Goal: Information Seeking & Learning: Compare options

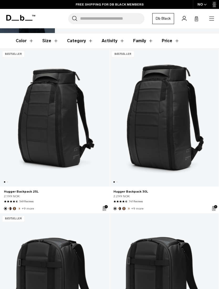
scroll to position [67, 0]
click at [147, 154] on link "Hugger Backpack 30L" at bounding box center [163, 118] width 109 height 138
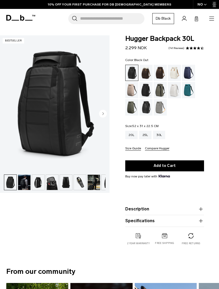
click at [145, 76] on div "Cappuccino" at bounding box center [145, 73] width 13 height 16
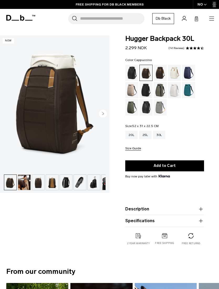
click at [158, 72] on div "Espresso" at bounding box center [160, 73] width 13 height 16
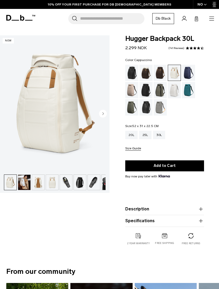
click at [147, 73] on div "Cappuccino" at bounding box center [145, 73] width 13 height 16
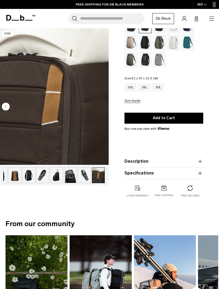
scroll to position [0, 1]
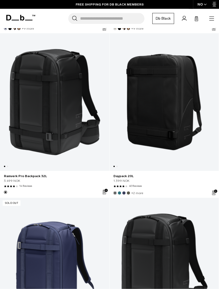
scroll to position [1078, 0]
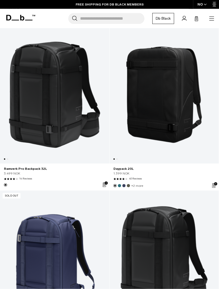
click at [34, 119] on link "Ramverk Pro Backpack 32L" at bounding box center [54, 95] width 109 height 138
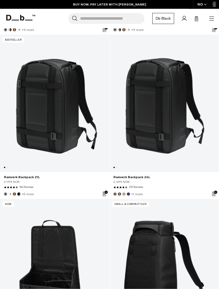
scroll to position [247, 0]
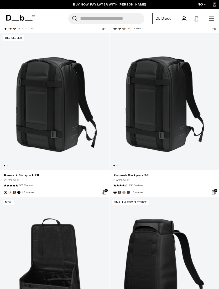
click at [151, 133] on link "Ramverk Backpack 26L" at bounding box center [163, 102] width 109 height 138
click at [150, 118] on link "Ramverk Backpack 26L" at bounding box center [163, 102] width 109 height 138
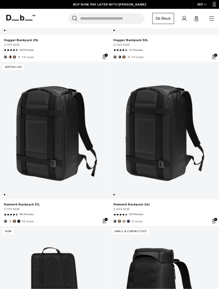
scroll to position [219, 0]
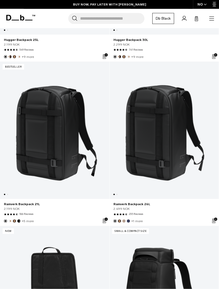
click at [158, 152] on link "Ramverk Backpack 26L" at bounding box center [163, 131] width 109 height 138
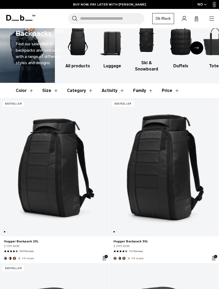
scroll to position [0, 0]
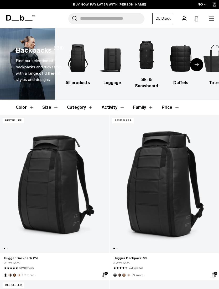
click at [151, 191] on link "Hugger Backpack 30L" at bounding box center [163, 184] width 109 height 138
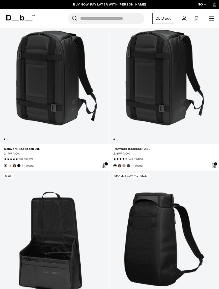
scroll to position [273, 0]
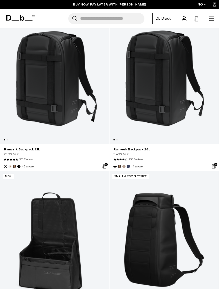
click at [144, 99] on link "Ramverk Backpack 26L" at bounding box center [163, 76] width 109 height 138
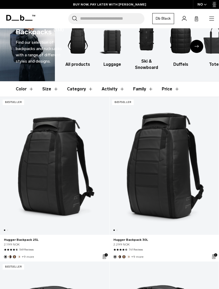
scroll to position [19, 0]
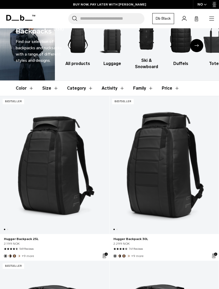
click at [150, 198] on link "Hugger Backpack 30L" at bounding box center [163, 165] width 109 height 138
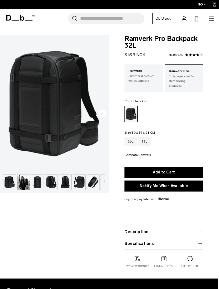
click at [41, 182] on img "button" at bounding box center [37, 182] width 12 height 15
click at [52, 184] on img "button" at bounding box center [51, 182] width 12 height 15
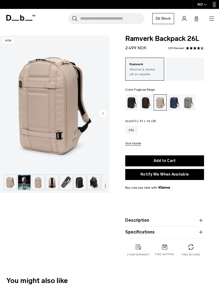
click at [102, 115] on circle "button" at bounding box center [103, 114] width 8 height 8
click at [107, 118] on icon "button" at bounding box center [103, 114] width 8 height 8
click at [100, 115] on circle "button" at bounding box center [103, 114] width 8 height 8
click at [28, 180] on img "button" at bounding box center [24, 182] width 12 height 15
click at [43, 185] on img "button" at bounding box center [38, 182] width 12 height 15
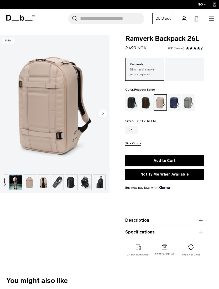
scroll to position [0, 9]
click at [69, 182] on img "button" at bounding box center [71, 182] width 12 height 15
click at [82, 183] on img "button" at bounding box center [85, 182] width 12 height 15
click at [85, 183] on img "button" at bounding box center [85, 182] width 12 height 15
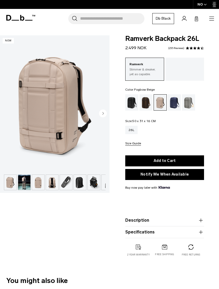
scroll to position [0, 0]
click at [19, 184] on img "button" at bounding box center [24, 182] width 12 height 15
click at [18, 183] on button "button" at bounding box center [24, 183] width 13 height 16
click at [10, 182] on img "button" at bounding box center [10, 182] width 12 height 15
click at [48, 187] on img "button" at bounding box center [52, 182] width 12 height 15
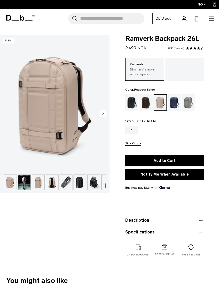
click at [67, 184] on img "button" at bounding box center [66, 182] width 12 height 15
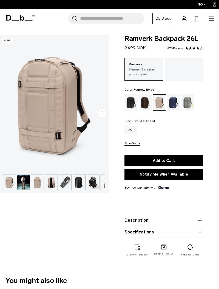
click at [102, 115] on circle "button" at bounding box center [102, 114] width 8 height 8
click at [101, 115] on circle "button" at bounding box center [102, 114] width 8 height 8
click at [24, 180] on img "button" at bounding box center [23, 182] width 12 height 15
click at [33, 184] on img "button" at bounding box center [37, 182] width 12 height 15
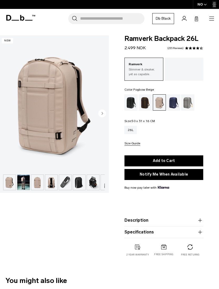
click at [4, 185] on img "button" at bounding box center [9, 182] width 12 height 15
click at [10, 186] on img "button" at bounding box center [9, 182] width 12 height 15
click at [9, 185] on img "button" at bounding box center [9, 182] width 12 height 15
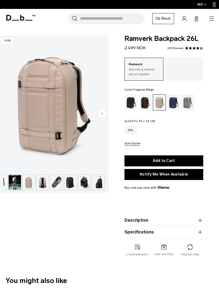
scroll to position [0, 9]
click at [28, 184] on img "button" at bounding box center [29, 182] width 12 height 15
click at [27, 187] on img "button" at bounding box center [29, 182] width 12 height 15
click at [103, 114] on circle "button" at bounding box center [102, 114] width 8 height 8
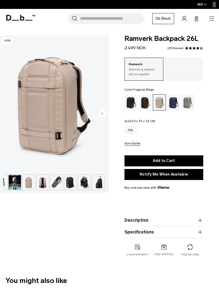
click at [103, 114] on circle "button" at bounding box center [102, 114] width 8 height 8
click at [102, 115] on circle "button" at bounding box center [102, 114] width 8 height 8
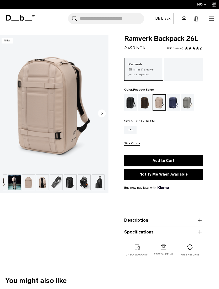
scroll to position [0, 0]
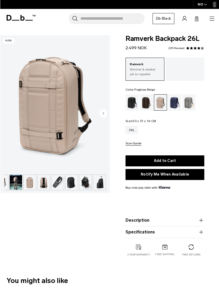
click at [104, 114] on circle "button" at bounding box center [103, 114] width 8 height 8
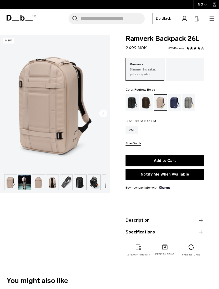
scroll to position [0, 0]
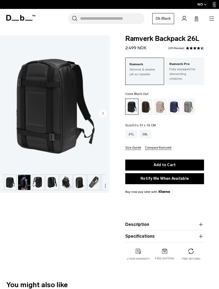
click at [102, 114] on circle "button" at bounding box center [103, 114] width 8 height 8
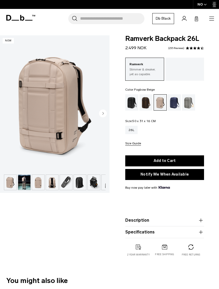
scroll to position [0, 1]
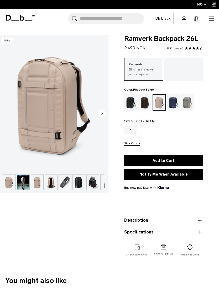
click at [99, 116] on circle "button" at bounding box center [102, 114] width 8 height 8
click at [97, 115] on img at bounding box center [53, 103] width 109 height 137
click at [21, 186] on img "button" at bounding box center [23, 182] width 12 height 15
click at [46, 185] on img "button" at bounding box center [51, 182] width 12 height 15
click at [54, 183] on img "button" at bounding box center [51, 182] width 12 height 15
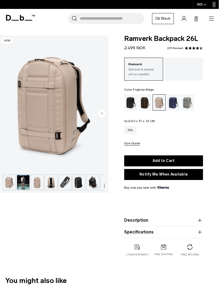
click at [14, 184] on img "button" at bounding box center [9, 182] width 12 height 15
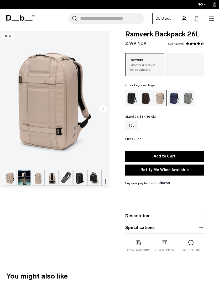
scroll to position [4, 0]
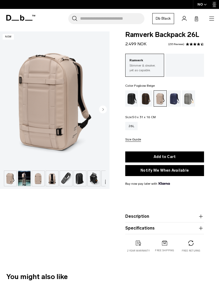
click at [102, 105] on img at bounding box center [54, 99] width 109 height 137
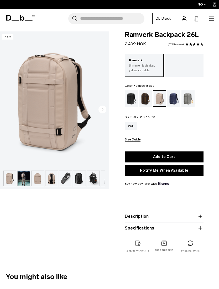
scroll to position [4, 1]
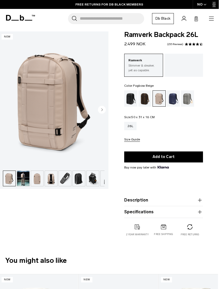
click at [14, 182] on img "button" at bounding box center [9, 178] width 12 height 15
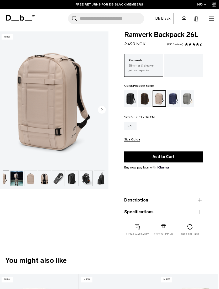
click at [22, 182] on img "button" at bounding box center [17, 178] width 12 height 15
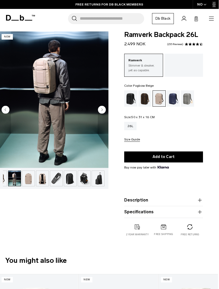
scroll to position [0, 9]
click at [25, 181] on img "button" at bounding box center [29, 178] width 12 height 15
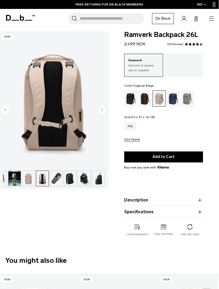
click at [32, 185] on img "button" at bounding box center [29, 178] width 12 height 15
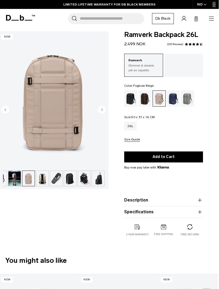
click at [57, 183] on img "button" at bounding box center [56, 178] width 12 height 15
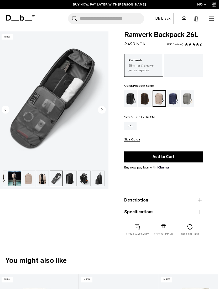
click at [68, 180] on img "button" at bounding box center [70, 178] width 12 height 15
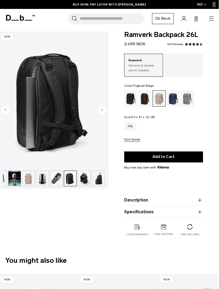
click at [86, 181] on img "button" at bounding box center [84, 178] width 12 height 15
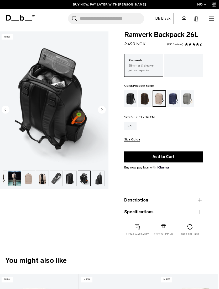
click at [94, 181] on img "button" at bounding box center [98, 178] width 12 height 15
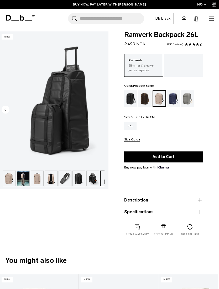
scroll to position [0, 0]
click at [14, 181] on img "button" at bounding box center [9, 178] width 12 height 15
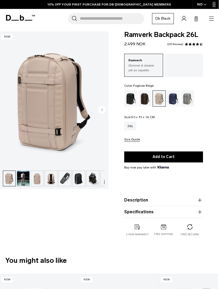
scroll to position [4, 0]
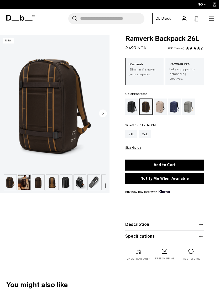
click at [104, 117] on circle "button" at bounding box center [103, 114] width 8 height 8
click at [103, 114] on icon "button" at bounding box center [103, 114] width 1 height 2
click at [25, 186] on img "button" at bounding box center [24, 182] width 12 height 15
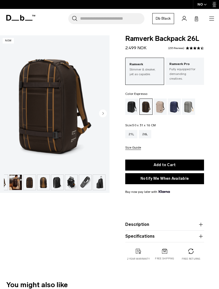
scroll to position [0, 9]
click at [95, 184] on img "button" at bounding box center [99, 182] width 12 height 15
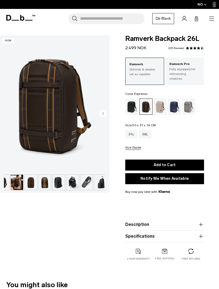
scroll to position [0, 3]
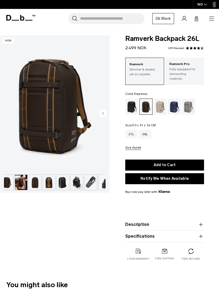
click at [76, 184] on img "button" at bounding box center [77, 182] width 12 height 15
click at [74, 185] on img "button" at bounding box center [77, 182] width 12 height 15
click at [79, 181] on img "button" at bounding box center [77, 182] width 12 height 15
click at [72, 189] on img "button" at bounding box center [77, 182] width 12 height 15
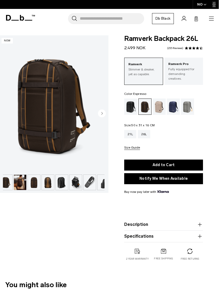
click at [100, 116] on circle "button" at bounding box center [102, 114] width 8 height 8
click at [99, 112] on circle "button" at bounding box center [102, 114] width 8 height 8
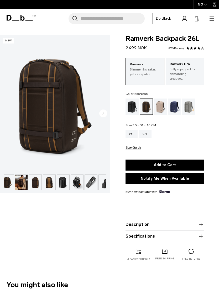
click at [8, 182] on img "button" at bounding box center [7, 182] width 12 height 15
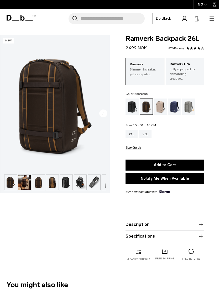
click at [6, 178] on img "button" at bounding box center [10, 182] width 12 height 15
click at [5, 178] on img "button" at bounding box center [10, 182] width 12 height 15
click at [11, 183] on img "button" at bounding box center [10, 182] width 12 height 15
click at [39, 190] on img "button" at bounding box center [38, 182] width 12 height 15
click at [39, 187] on img "button" at bounding box center [38, 182] width 12 height 15
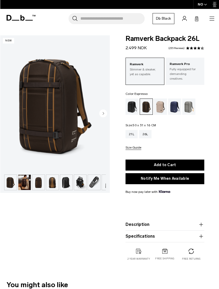
click at [41, 186] on img "button" at bounding box center [38, 182] width 12 height 15
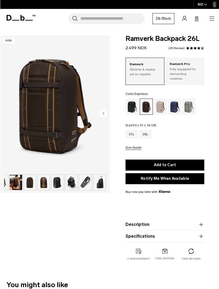
scroll to position [0, 9]
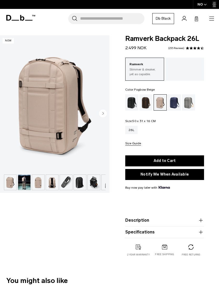
click at [12, 182] on img "button" at bounding box center [10, 182] width 12 height 15
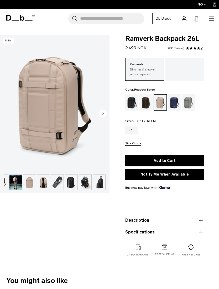
scroll to position [0, 9]
click at [29, 184] on img "button" at bounding box center [29, 182] width 12 height 15
click at [101, 115] on circle "button" at bounding box center [103, 114] width 8 height 8
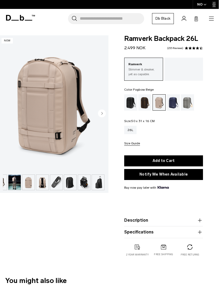
scroll to position [0, 0]
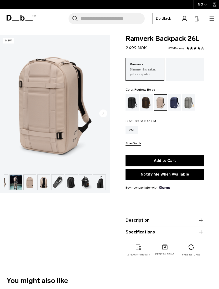
click at [101, 111] on circle "button" at bounding box center [103, 114] width 8 height 8
click at [40, 122] on img at bounding box center [54, 103] width 109 height 137
click at [31, 185] on img "button" at bounding box center [29, 182] width 12 height 15
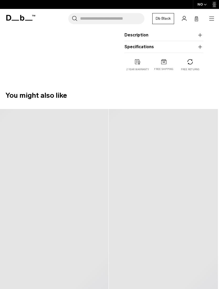
scroll to position [0, 1]
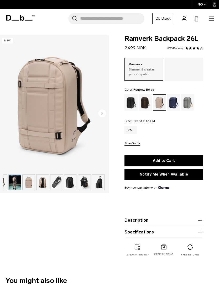
click at [99, 114] on circle "button" at bounding box center [102, 114] width 8 height 8
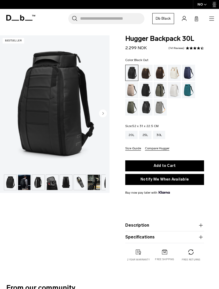
scroll to position [0, 1]
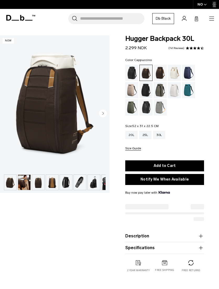
click at [102, 112] on circle "button" at bounding box center [103, 114] width 8 height 8
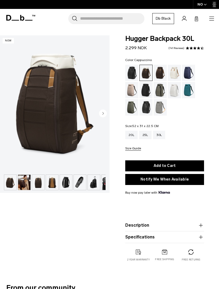
click at [102, 116] on circle "button" at bounding box center [103, 114] width 8 height 8
click at [100, 116] on circle "button" at bounding box center [103, 114] width 8 height 8
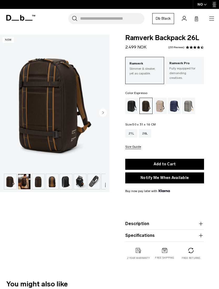
scroll to position [1, 0]
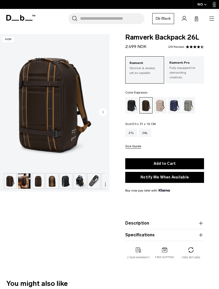
click at [103, 114] on circle "button" at bounding box center [103, 112] width 8 height 8
click at [102, 112] on circle "button" at bounding box center [103, 112] width 8 height 8
click at [102, 113] on circle "button" at bounding box center [103, 112] width 8 height 8
click at [104, 112] on circle "button" at bounding box center [103, 112] width 8 height 8
click at [105, 113] on circle "button" at bounding box center [103, 112] width 8 height 8
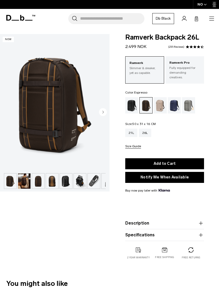
click at [105, 111] on circle "button" at bounding box center [103, 112] width 8 height 8
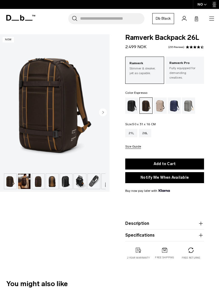
click at [104, 112] on circle "button" at bounding box center [103, 113] width 8 height 8
click at [29, 182] on img "button" at bounding box center [24, 181] width 12 height 15
click at [35, 187] on img "button" at bounding box center [38, 181] width 12 height 15
click at [39, 187] on img "button" at bounding box center [38, 181] width 12 height 15
click at [13, 181] on img "button" at bounding box center [10, 181] width 12 height 15
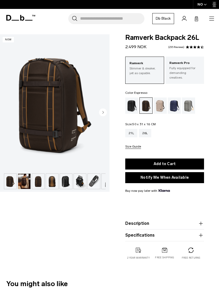
click at [13, 180] on img "button" at bounding box center [10, 181] width 12 height 15
click at [15, 182] on img "button" at bounding box center [10, 181] width 12 height 15
click at [20, 181] on img "button" at bounding box center [24, 181] width 12 height 15
click at [26, 182] on img "button" at bounding box center [24, 181] width 12 height 15
click at [38, 179] on img "button" at bounding box center [38, 181] width 12 height 15
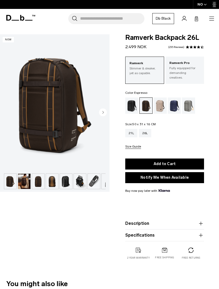
click at [41, 182] on img "button" at bounding box center [38, 181] width 12 height 15
click at [131, 221] on button "Description" at bounding box center [164, 224] width 79 height 6
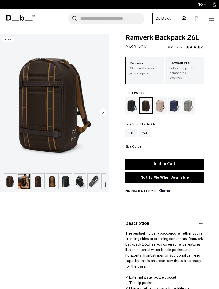
click at [132, 222] on button "Description" at bounding box center [164, 224] width 79 height 6
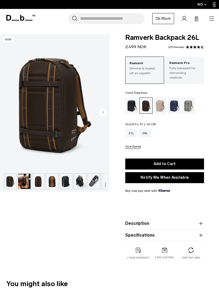
click at [133, 230] on product-accordion "Specifications Volume 26 Litres Dimensions 50 x 31 x 16 CM (H x W x D) Weight 1…" at bounding box center [164, 236] width 79 height 12
click at [133, 221] on button "Description" at bounding box center [164, 224] width 79 height 6
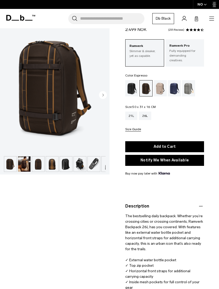
scroll to position [0, 0]
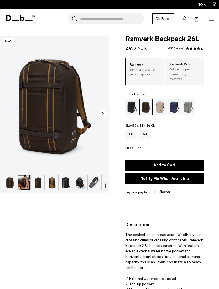
click at [30, 182] on img "button" at bounding box center [24, 182] width 12 height 15
click at [43, 185] on img "button" at bounding box center [38, 182] width 12 height 15
click at [51, 184] on img "button" at bounding box center [52, 182] width 12 height 15
click at [42, 183] on img "button" at bounding box center [38, 182] width 12 height 15
click at [41, 184] on img "button" at bounding box center [38, 182] width 12 height 15
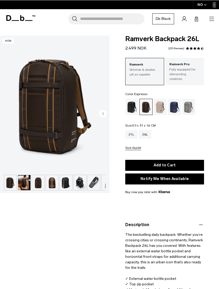
click at [56, 188] on img "button" at bounding box center [52, 182] width 12 height 15
click at [46, 183] on img "button" at bounding box center [52, 182] width 12 height 15
click at [55, 185] on img "button" at bounding box center [52, 182] width 12 height 15
click at [58, 184] on img "button" at bounding box center [52, 182] width 12 height 15
click at [58, 185] on button "button" at bounding box center [52, 183] width 13 height 16
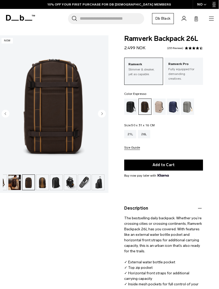
scroll to position [0, 9]
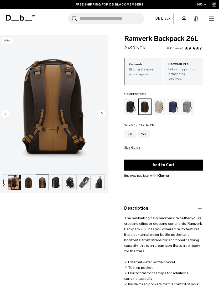
click at [131, 104] on div "Black Out" at bounding box center [130, 107] width 13 height 16
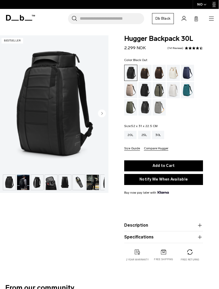
click at [20, 184] on img "button" at bounding box center [23, 182] width 12 height 15
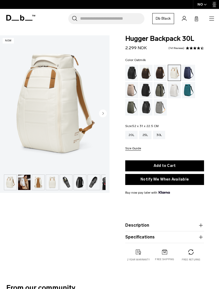
click at [104, 115] on circle "button" at bounding box center [103, 114] width 8 height 8
click at [100, 109] on img at bounding box center [54, 103] width 109 height 137
click at [99, 112] on img at bounding box center [54, 103] width 109 height 137
click at [23, 183] on img "button" at bounding box center [24, 182] width 12 height 15
click at [40, 186] on img "button" at bounding box center [38, 182] width 12 height 15
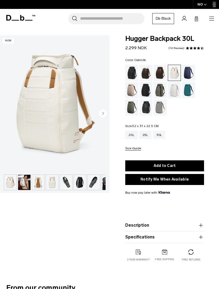
click at [40, 186] on img "button" at bounding box center [38, 182] width 12 height 15
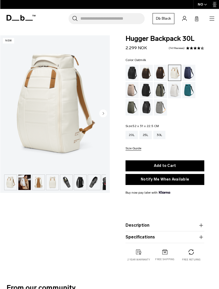
click at [37, 183] on img "button" at bounding box center [38, 182] width 12 height 15
click at [18, 181] on img "button" at bounding box center [24, 182] width 12 height 15
click at [39, 187] on img "button" at bounding box center [38, 182] width 12 height 15
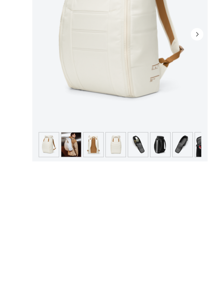
click at [35, 62] on img at bounding box center [54, 103] width 109 height 137
click at [31, 64] on img at bounding box center [54, 103] width 109 height 137
click at [27, 64] on img at bounding box center [54, 103] width 109 height 137
click at [24, 66] on img at bounding box center [54, 103] width 109 height 137
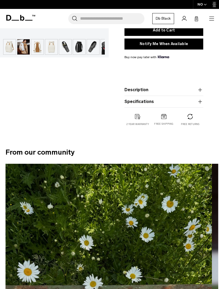
scroll to position [0, 1]
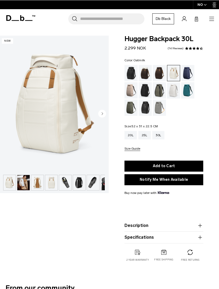
click at [100, 116] on circle "button" at bounding box center [102, 114] width 8 height 8
click at [101, 114] on circle "button" at bounding box center [102, 114] width 8 height 8
click at [99, 115] on circle "button" at bounding box center [102, 114] width 8 height 8
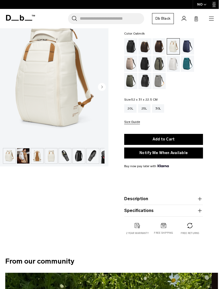
scroll to position [26, 0]
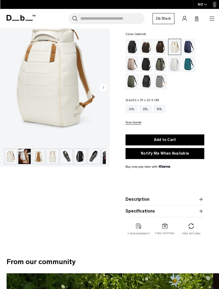
click at [48, 157] on img "button" at bounding box center [52, 156] width 12 height 15
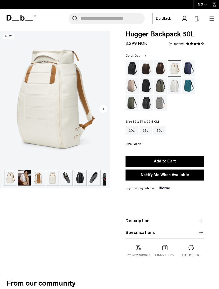
scroll to position [0, 0]
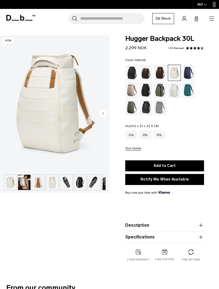
click at [100, 113] on circle "button" at bounding box center [103, 114] width 8 height 8
click at [101, 115] on circle "button" at bounding box center [103, 114] width 8 height 8
click at [57, 183] on img "button" at bounding box center [52, 182] width 12 height 15
click at [70, 186] on img "button" at bounding box center [66, 182] width 12 height 15
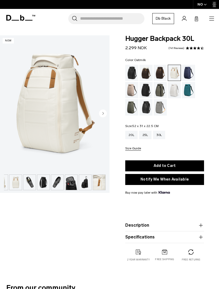
scroll to position [0, 36]
click at [88, 183] on img "button" at bounding box center [85, 182] width 12 height 15
click at [100, 185] on img "button" at bounding box center [99, 182] width 12 height 15
click at [95, 184] on img "button" at bounding box center [99, 182] width 12 height 15
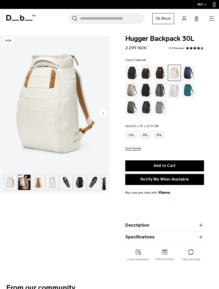
scroll to position [0, 0]
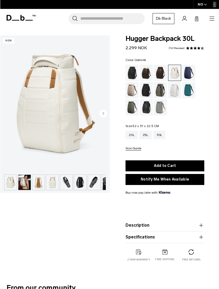
click at [52, 186] on img "button" at bounding box center [52, 182] width 12 height 15
click at [33, 188] on img "button" at bounding box center [38, 182] width 12 height 15
click at [32, 188] on img "button" at bounding box center [38, 182] width 12 height 15
